Goal: Task Accomplishment & Management: Manage account settings

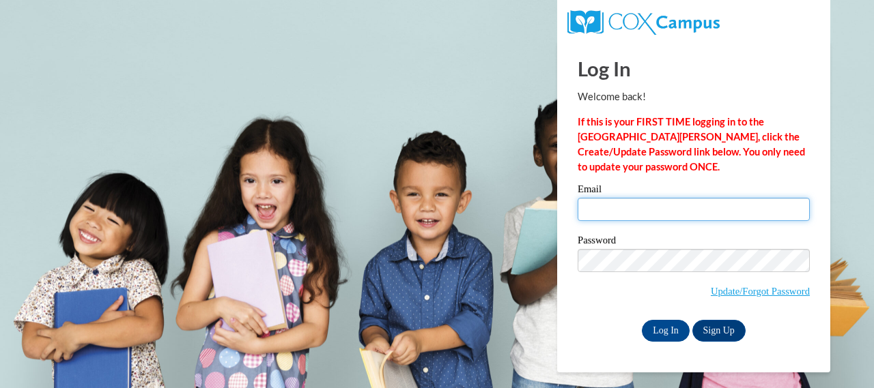
click at [690, 205] on input "Email" at bounding box center [693, 209] width 232 height 23
type input "[EMAIL_ADDRESS][DOMAIN_NAME]"
